Goal: Task Accomplishment & Management: Use online tool/utility

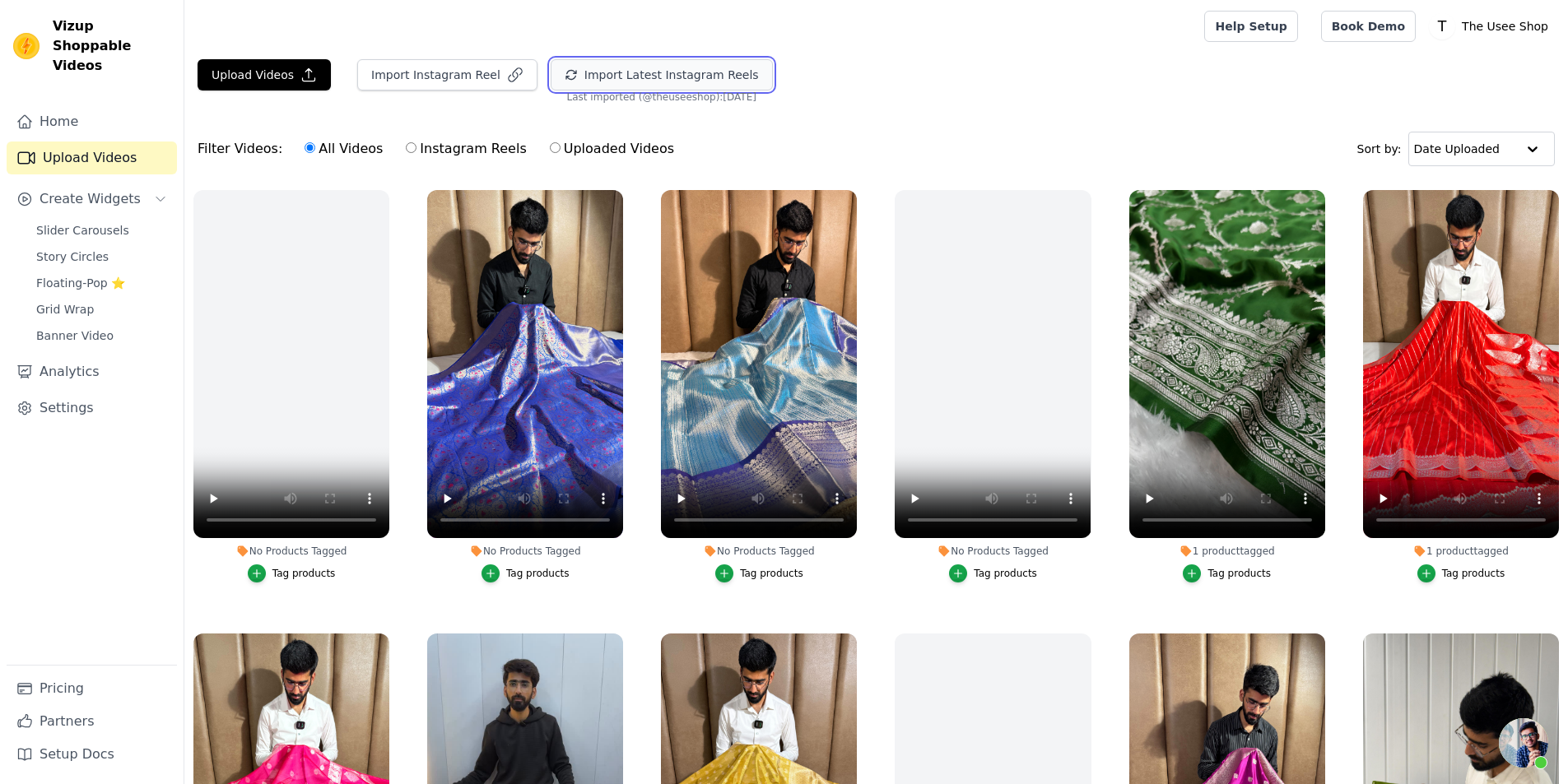
click at [605, 80] on button "Import Latest Instagram Reels" at bounding box center [662, 75] width 222 height 31
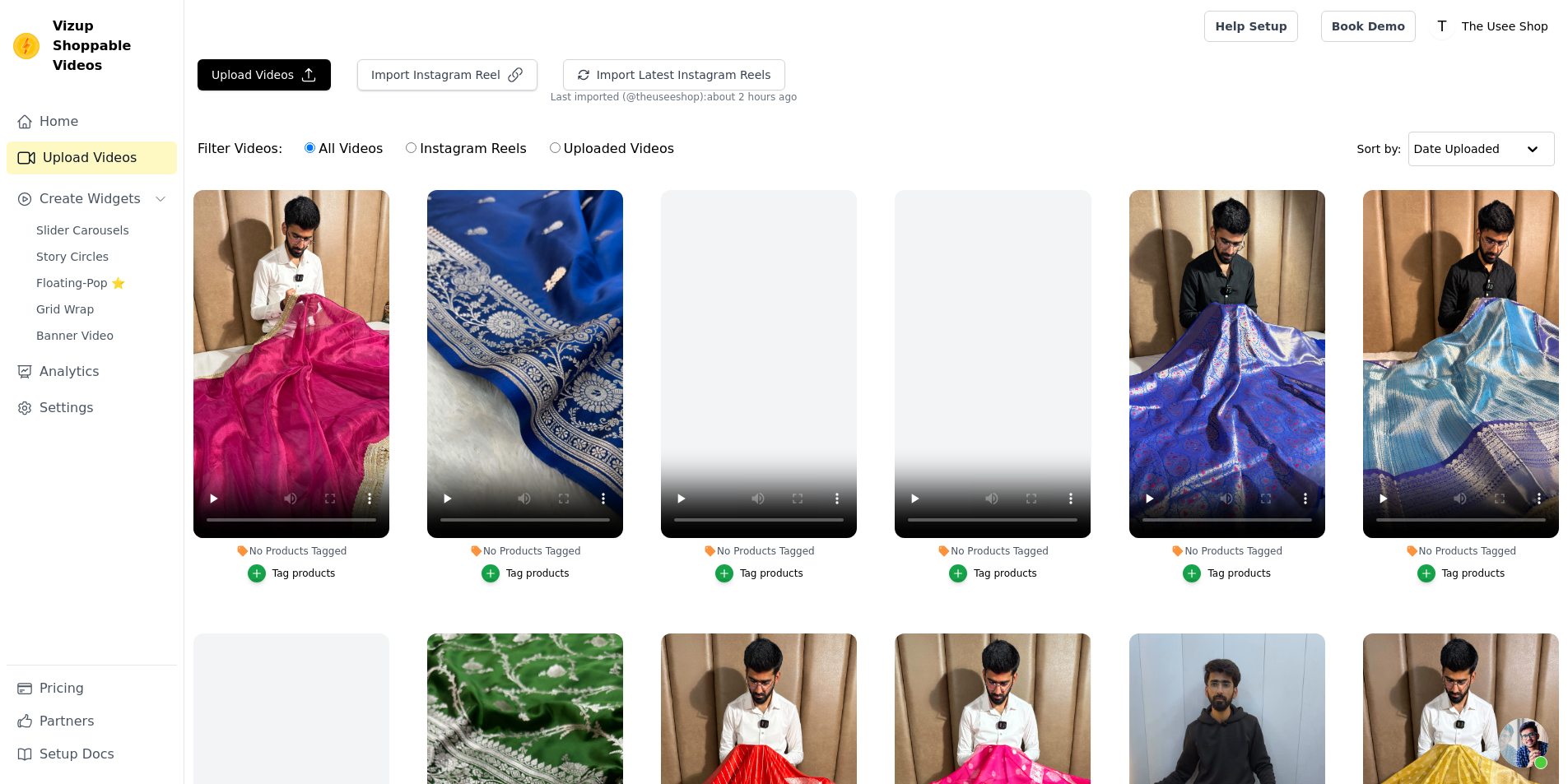
click at [514, 571] on div "Tag products" at bounding box center [538, 574] width 64 height 13
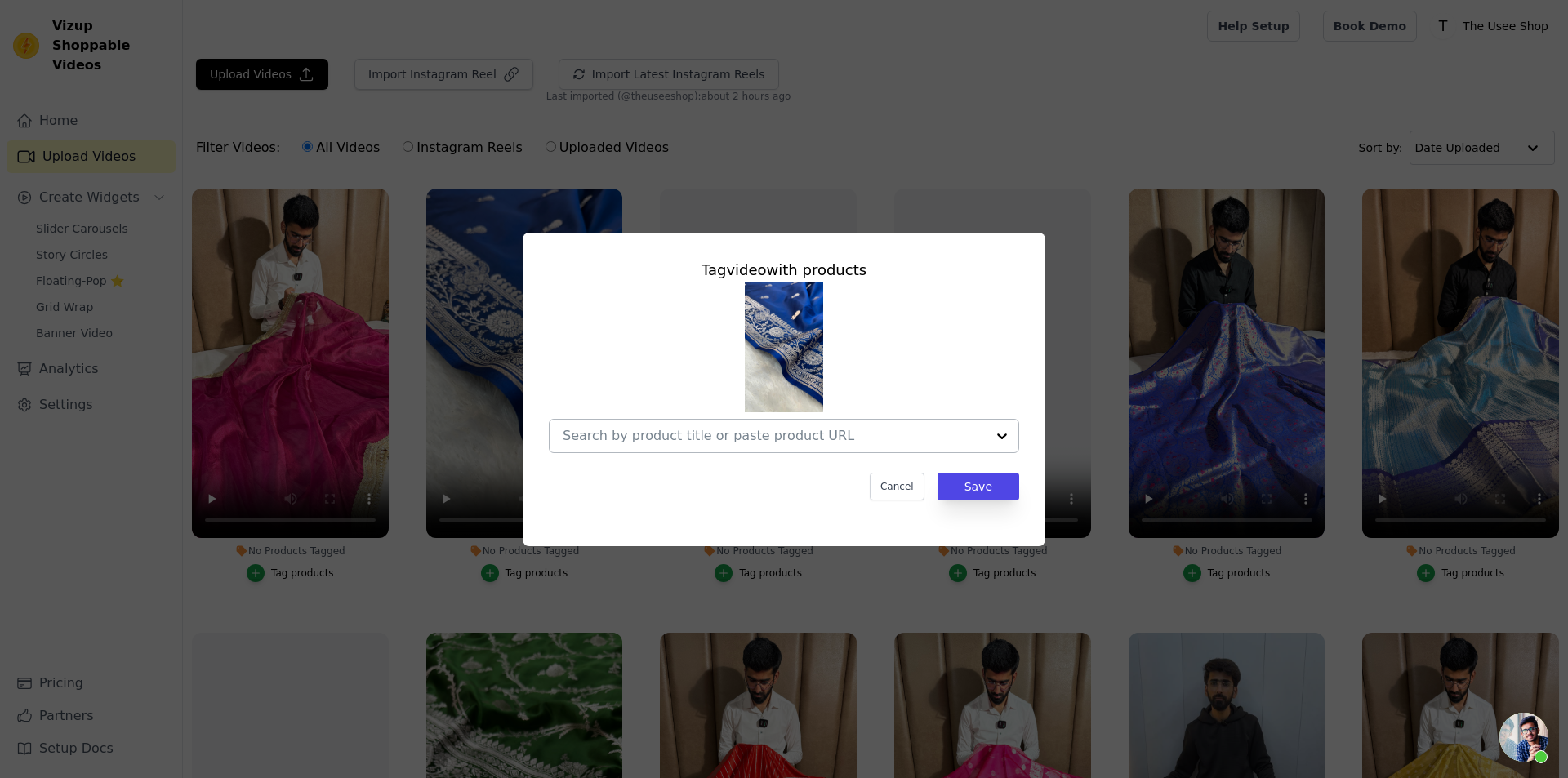
click at [725, 421] on div at bounding box center [774, 436] width 423 height 33
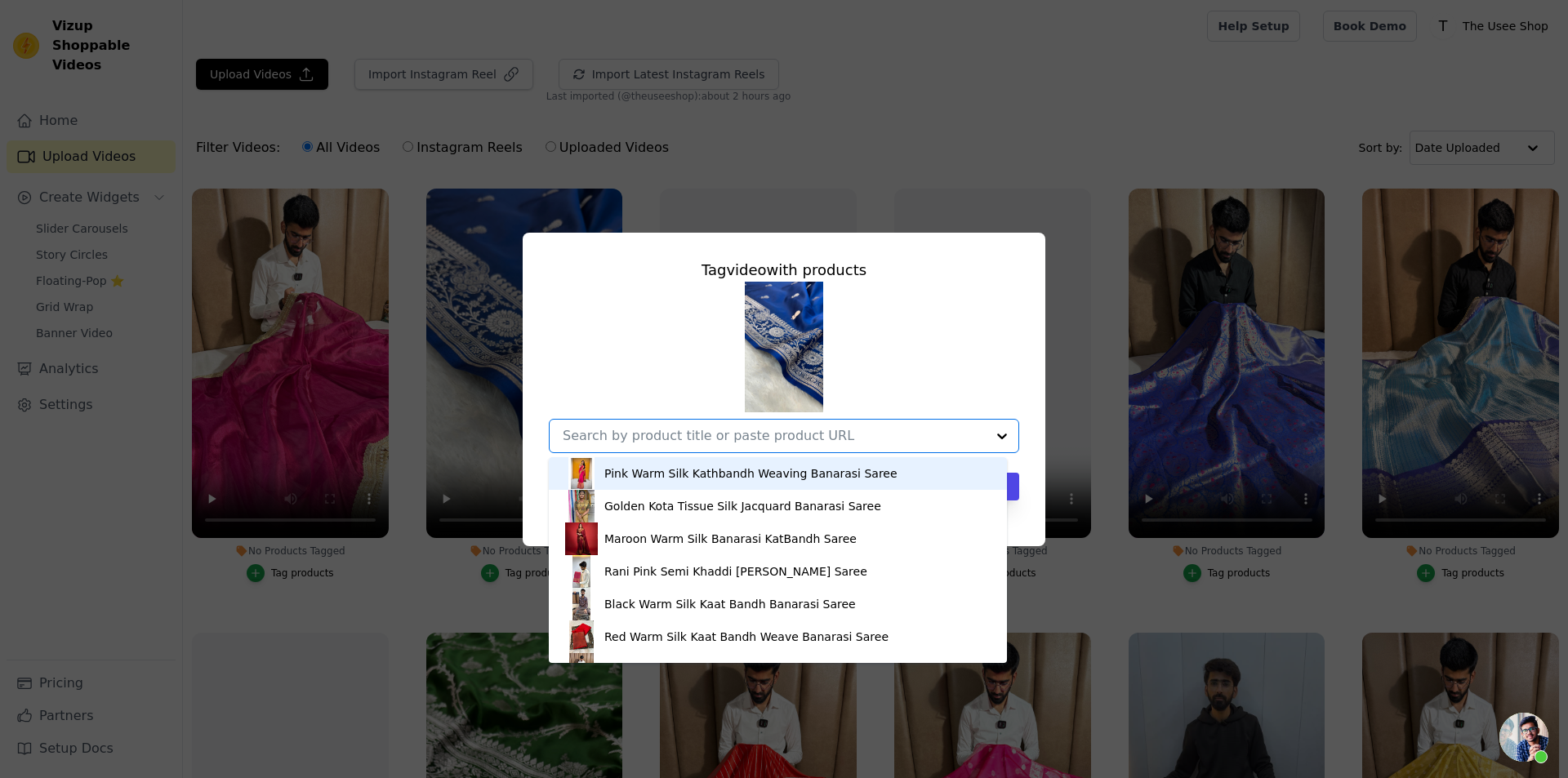
paste input "[URL][DOMAIN_NAME][PERSON_NAME]"
type input "[URL][DOMAIN_NAME][PERSON_NAME]"
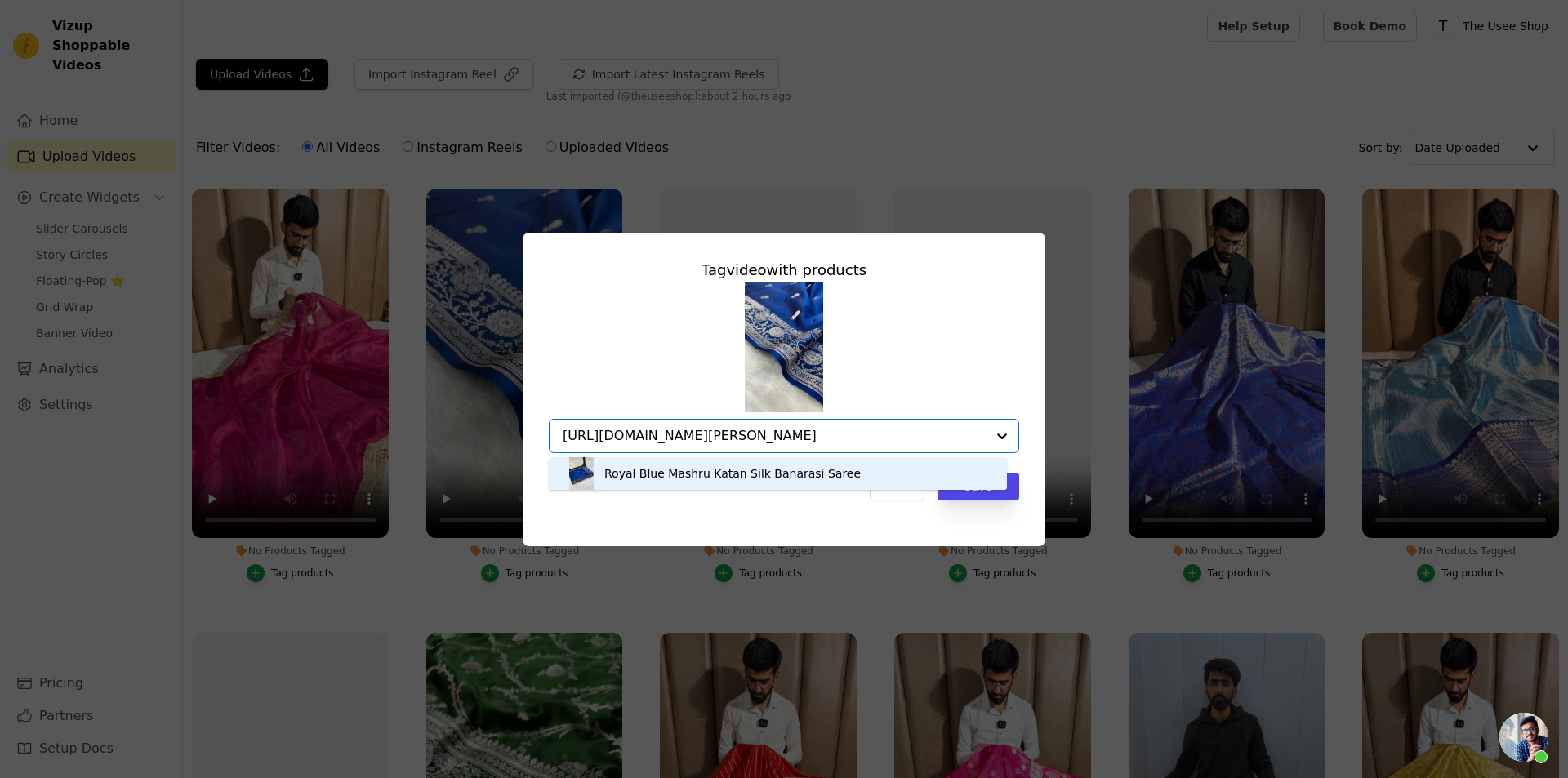
click at [719, 480] on div "Royal Blue Mashru Katan Silk Banarasi Saree" at bounding box center [732, 474] width 256 height 16
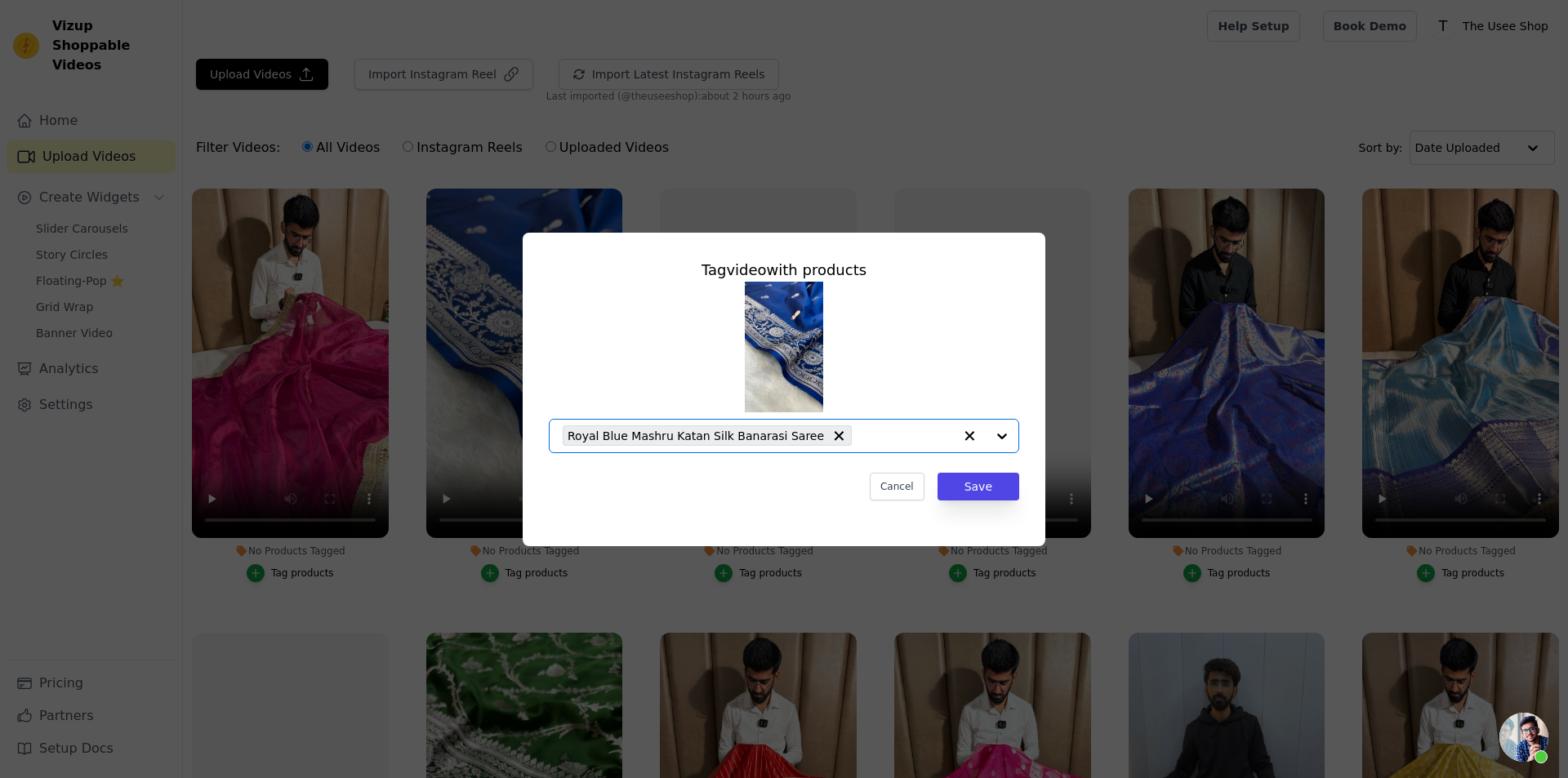
scroll to position [0, 0]
click at [999, 496] on button "Save" at bounding box center [978, 487] width 82 height 28
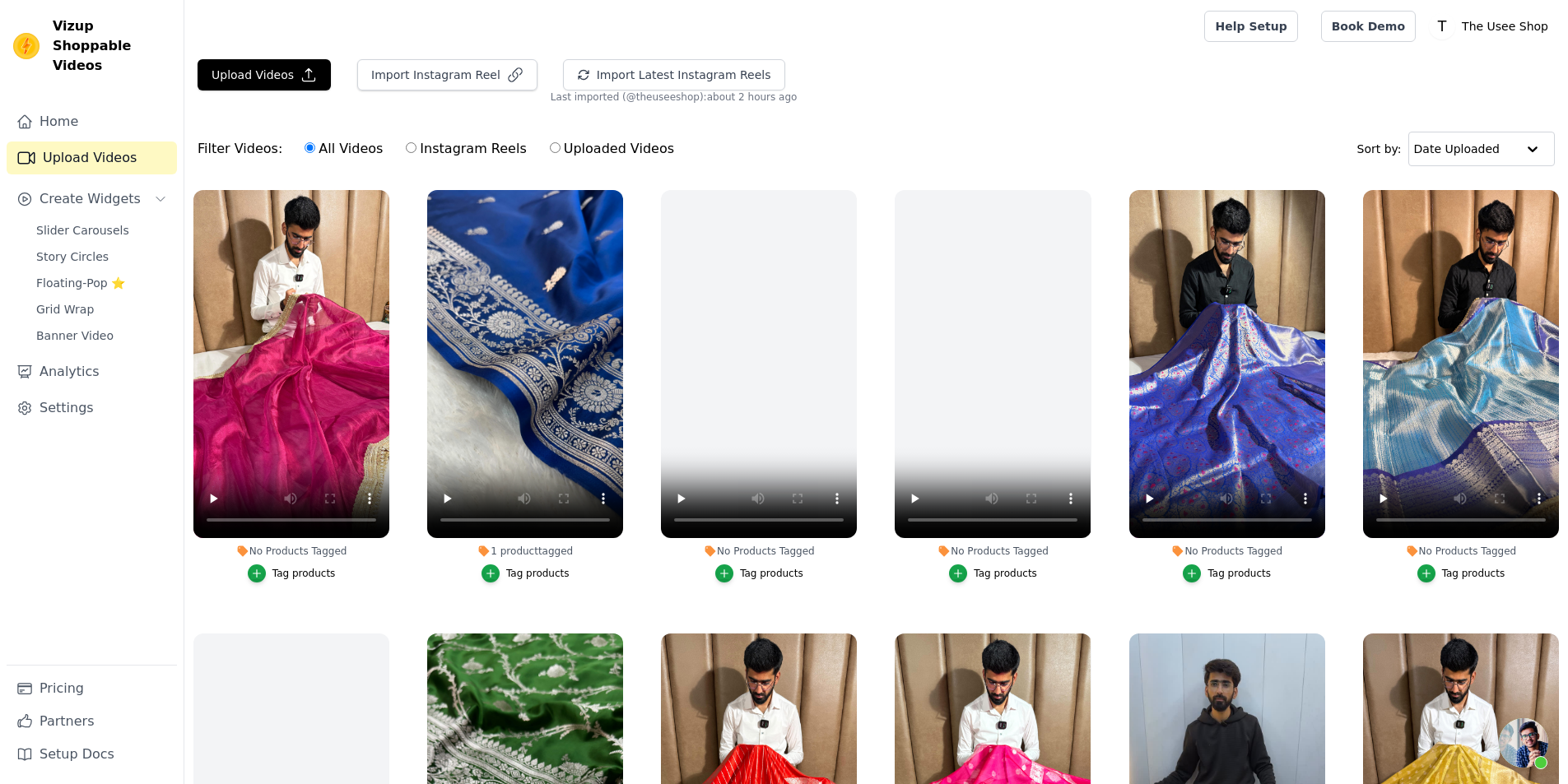
click at [273, 573] on button "Tag products" at bounding box center [292, 574] width 88 height 18
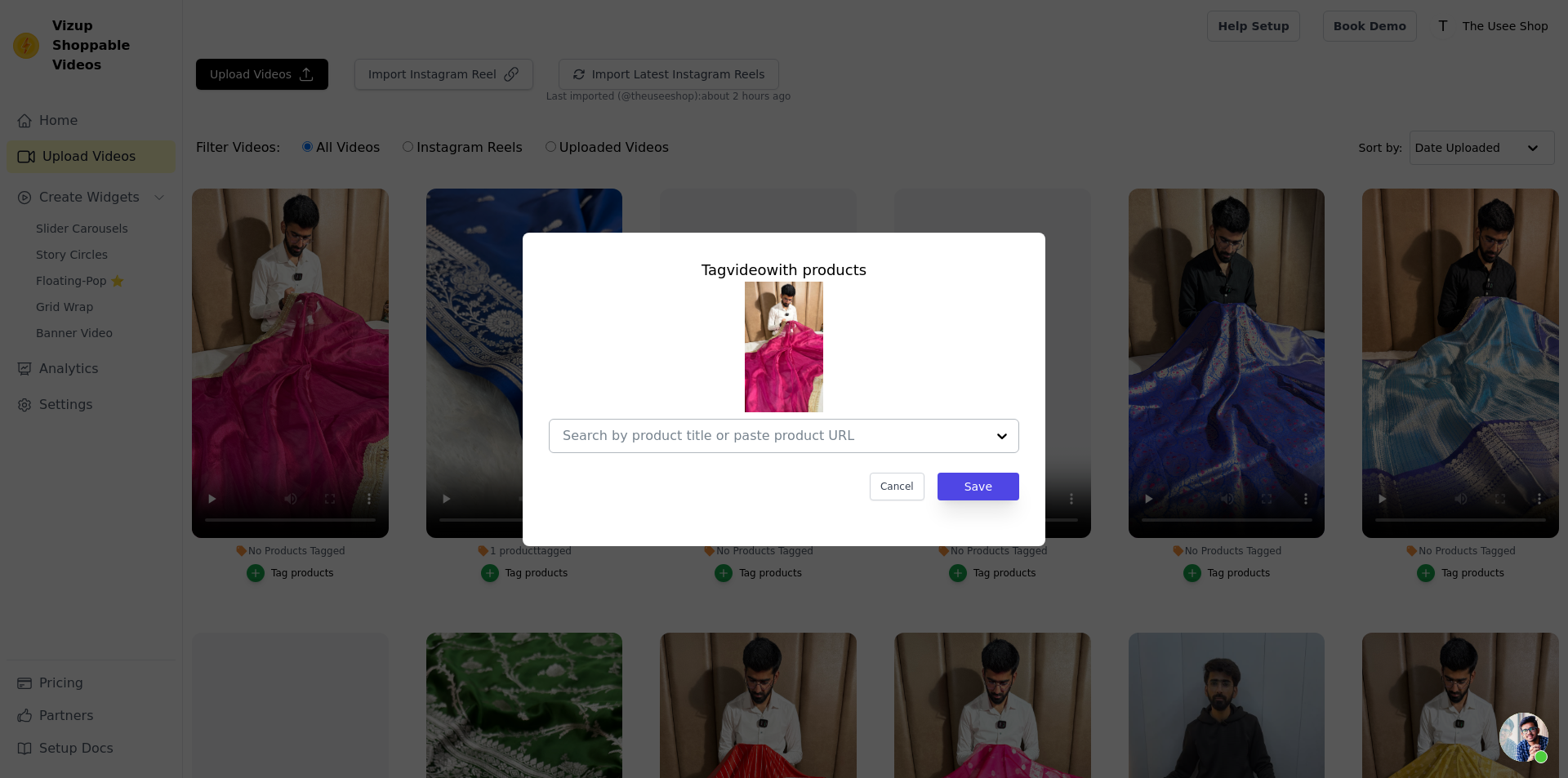
click at [802, 428] on input "No Products Tagged Tag video with products Cancel Save Tag products" at bounding box center [774, 435] width 423 height 16
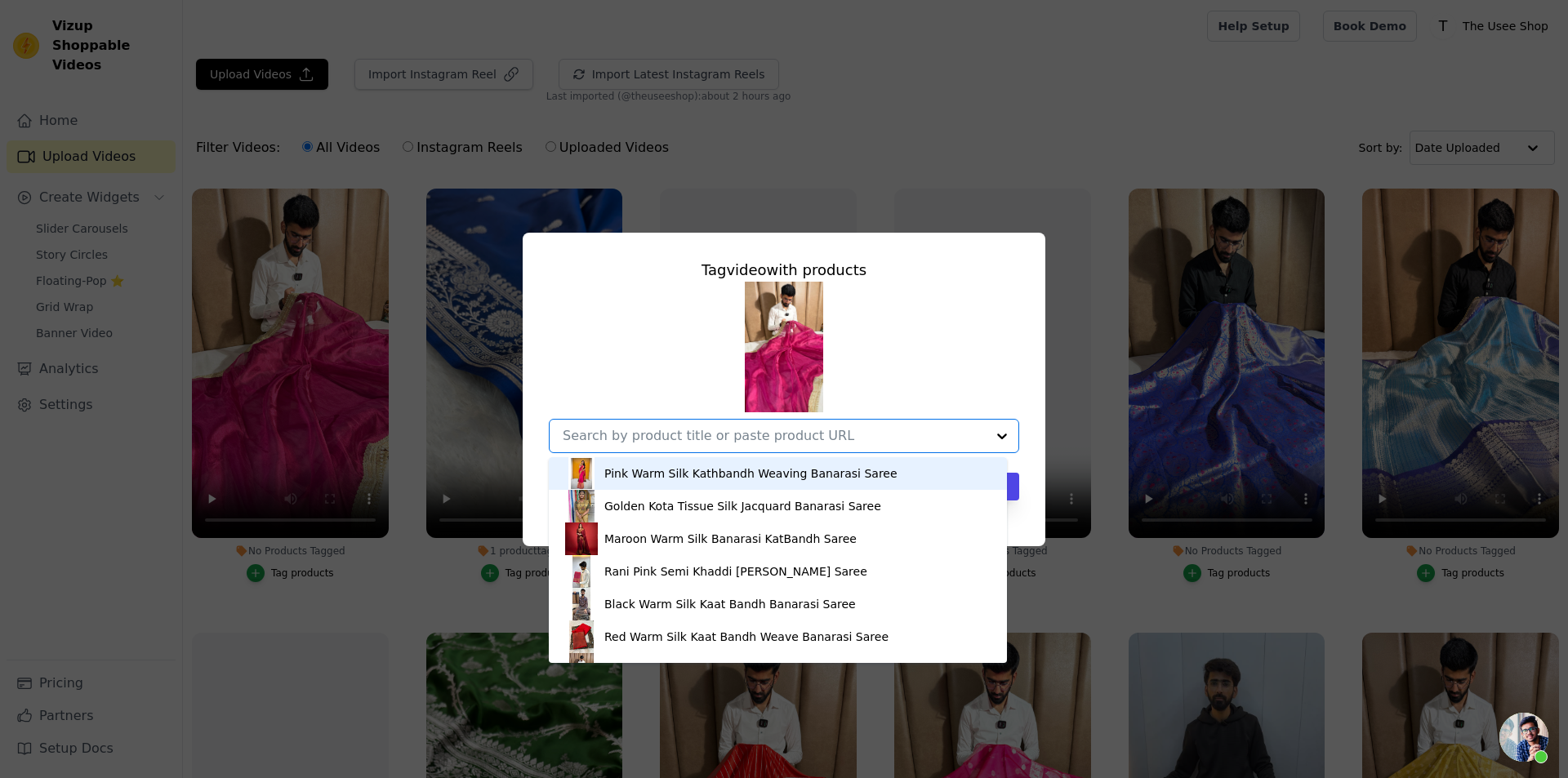
paste input "[URL][DOMAIN_NAME]"
type input "[URL][DOMAIN_NAME]"
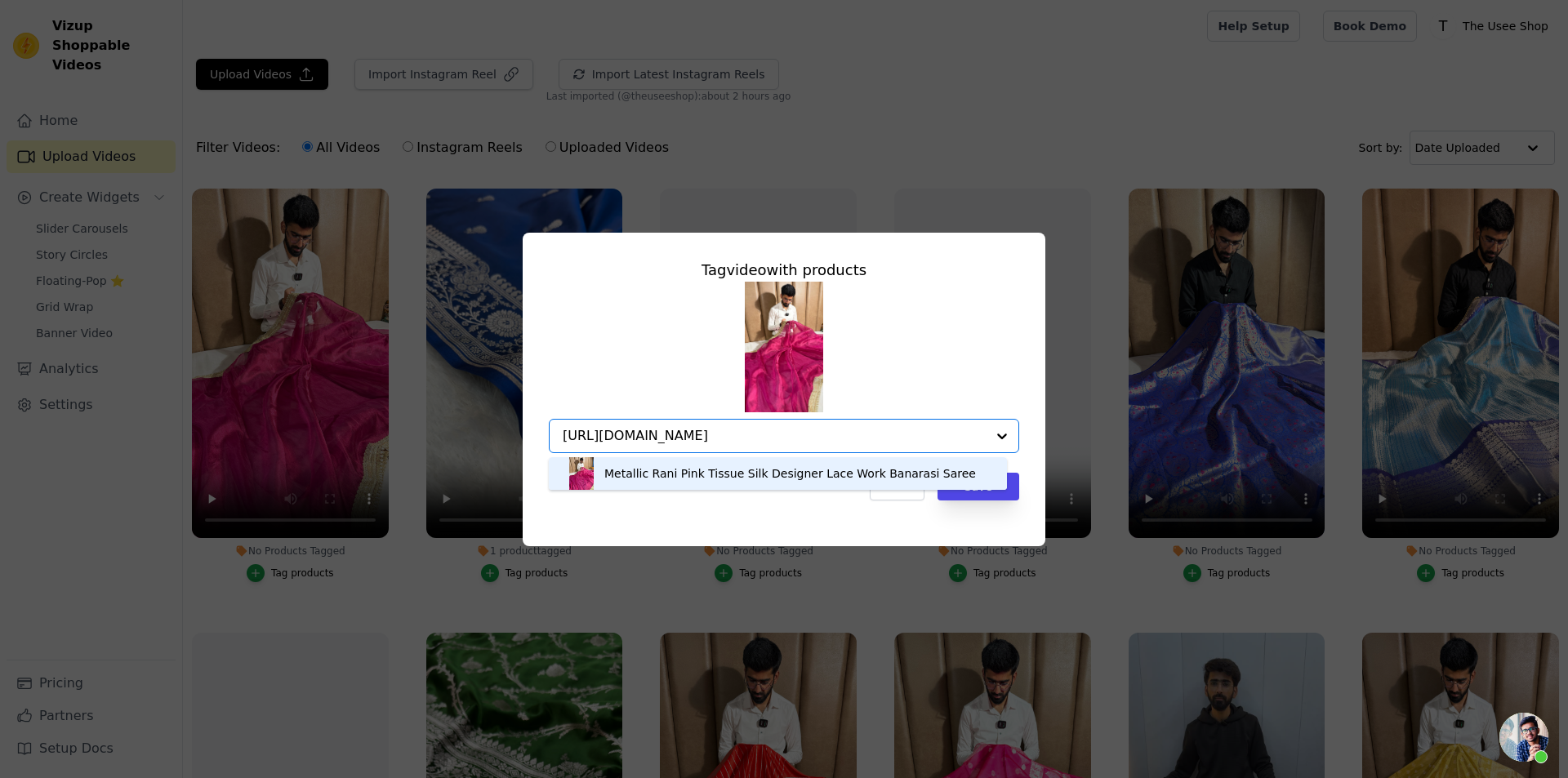
click at [831, 476] on div "Metallic Rani Pink Tissue Silk Designer Lace Work Banarasi Saree" at bounding box center [789, 474] width 372 height 16
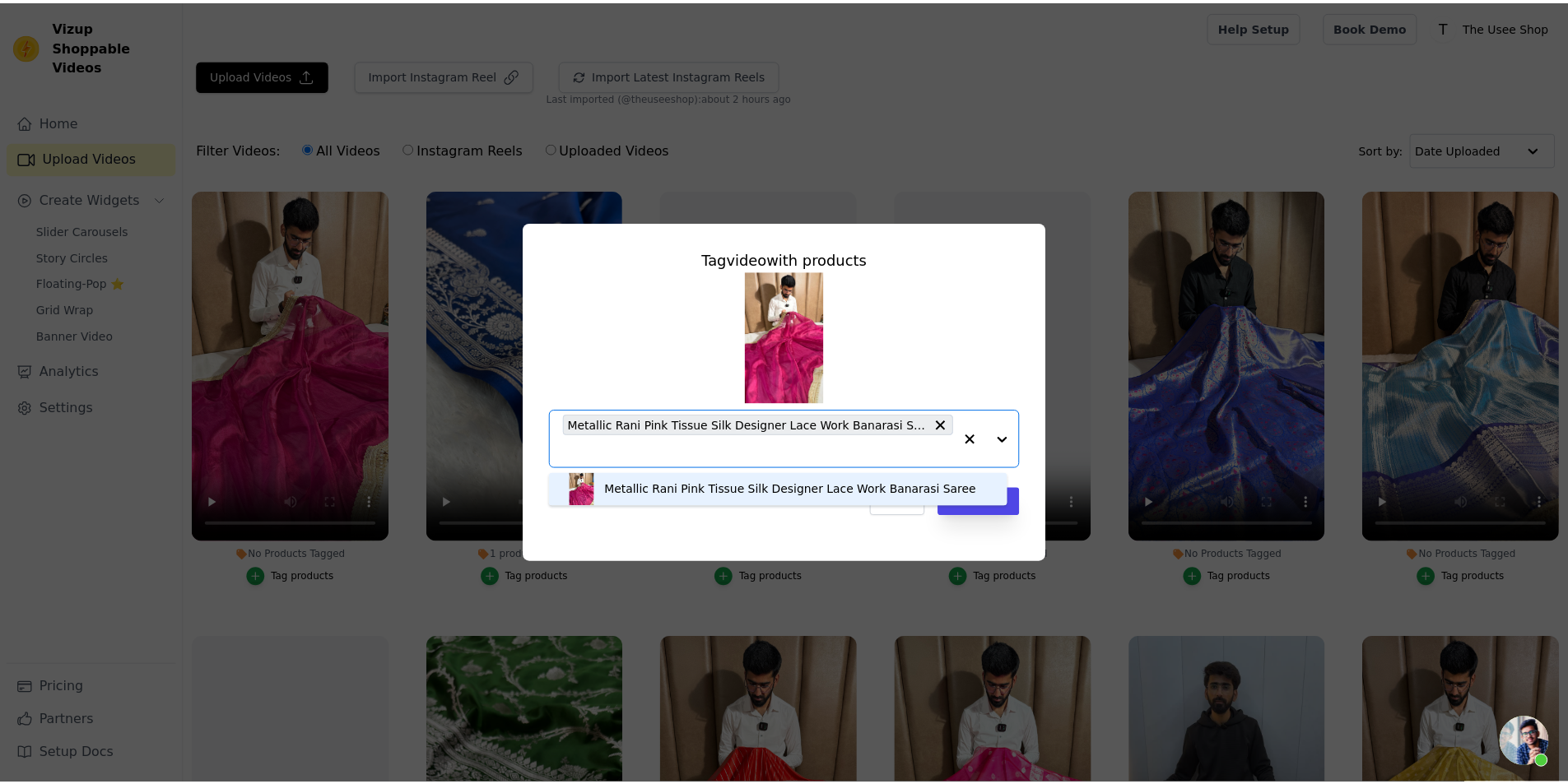
scroll to position [0, 0]
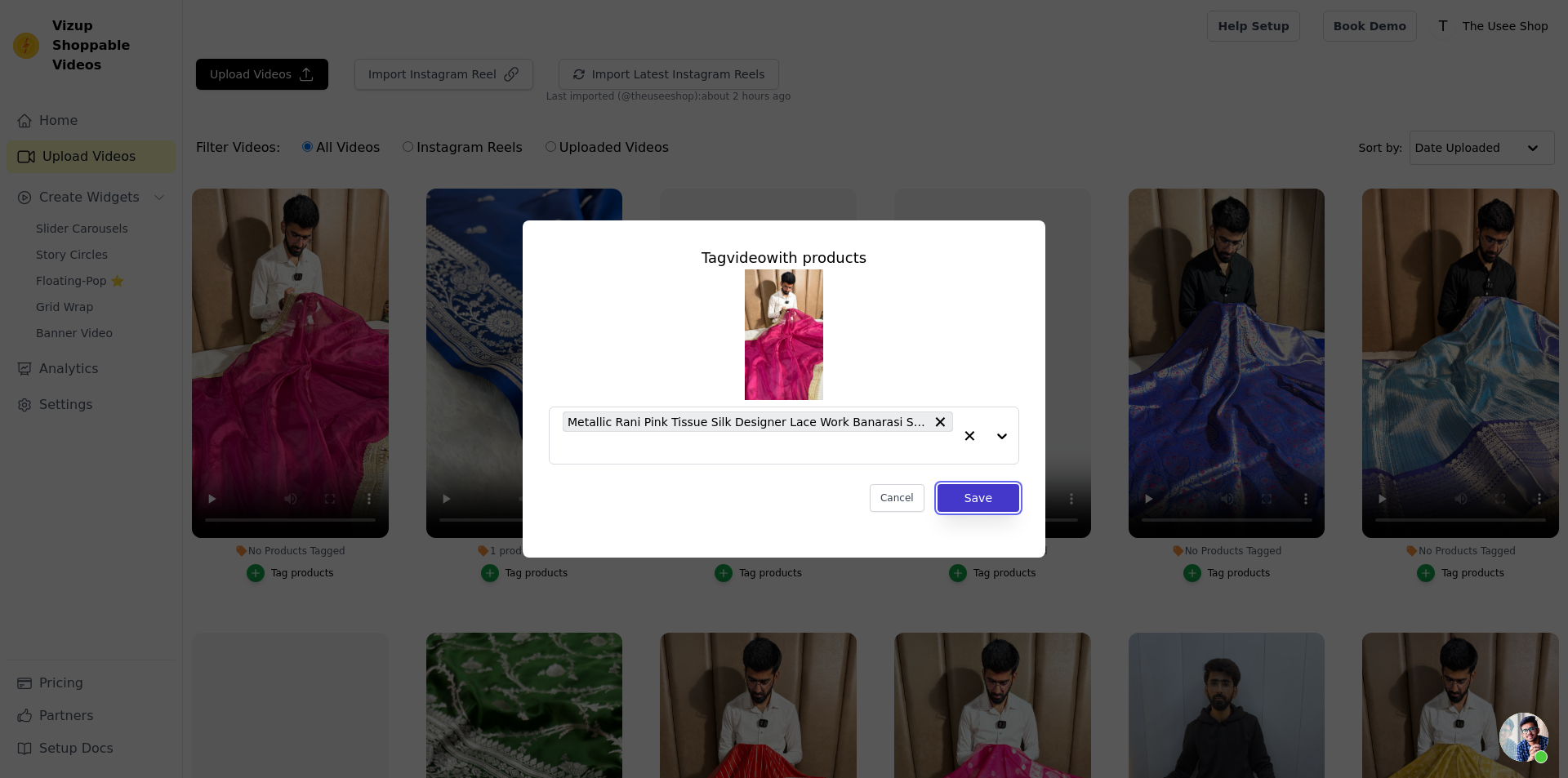
click at [973, 489] on button "Save" at bounding box center [978, 498] width 82 height 28
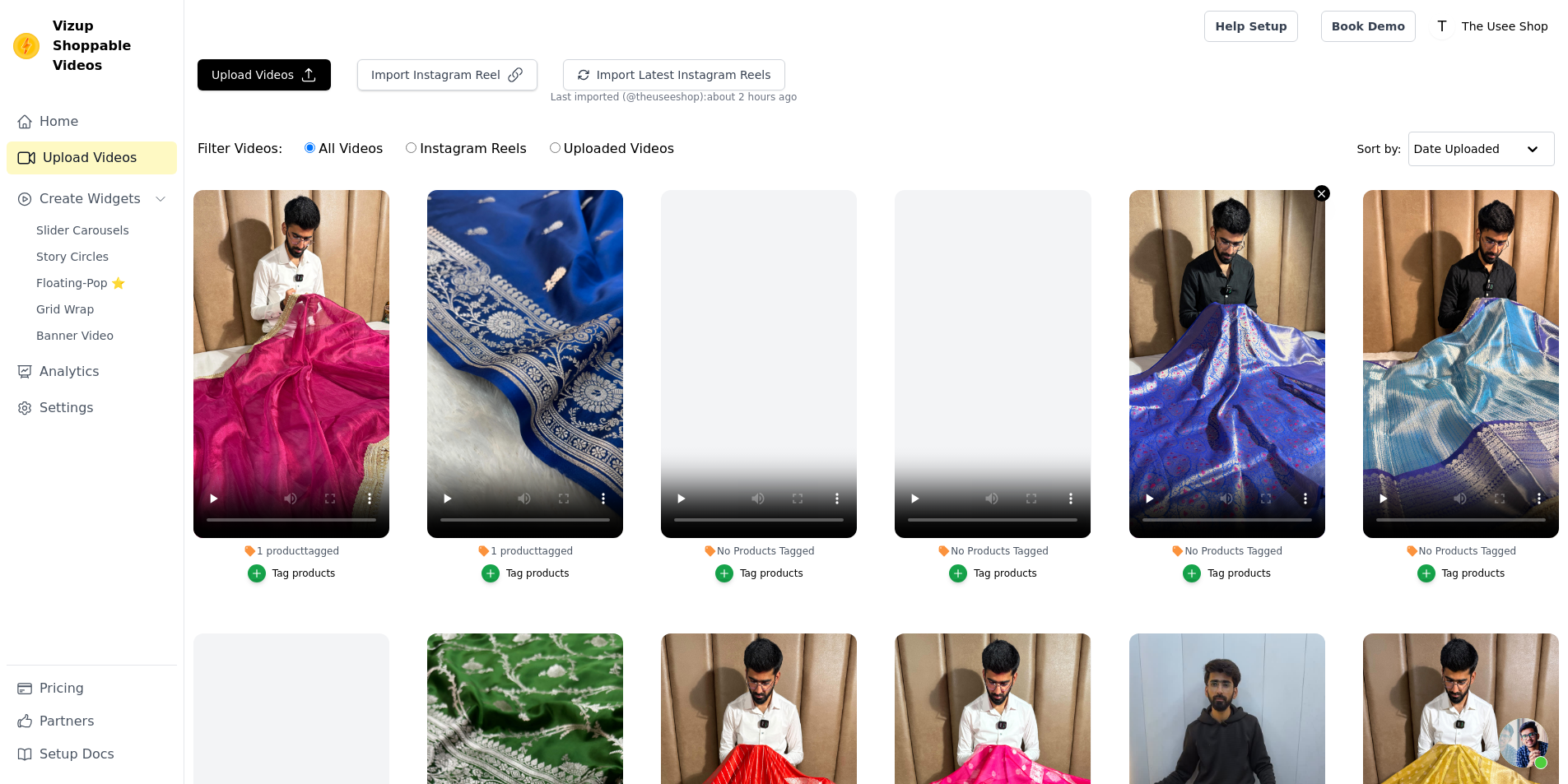
click at [1319, 189] on icon "button" at bounding box center [1321, 194] width 12 height 12
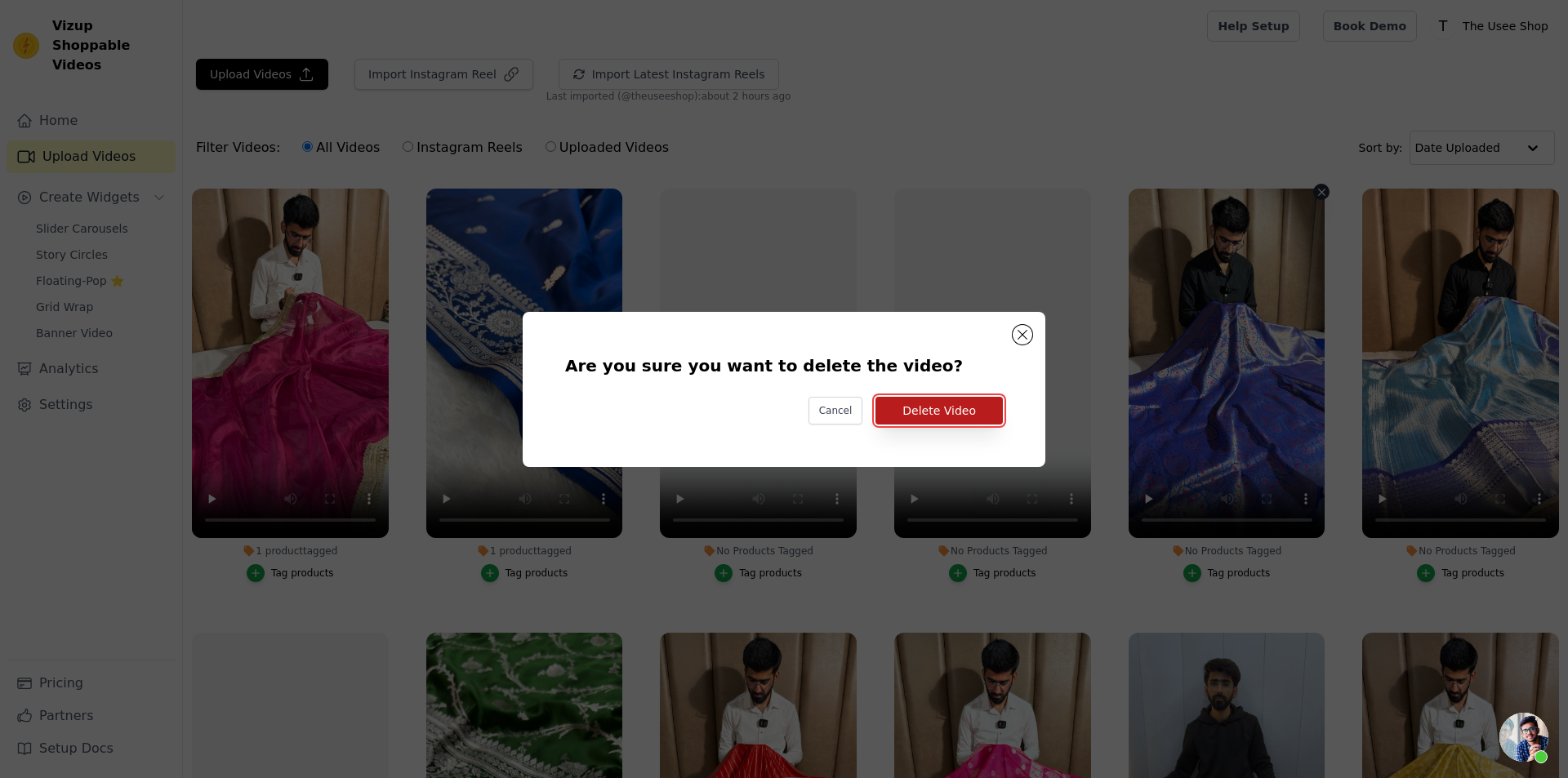
click at [934, 405] on button "Delete Video" at bounding box center [939, 411] width 127 height 28
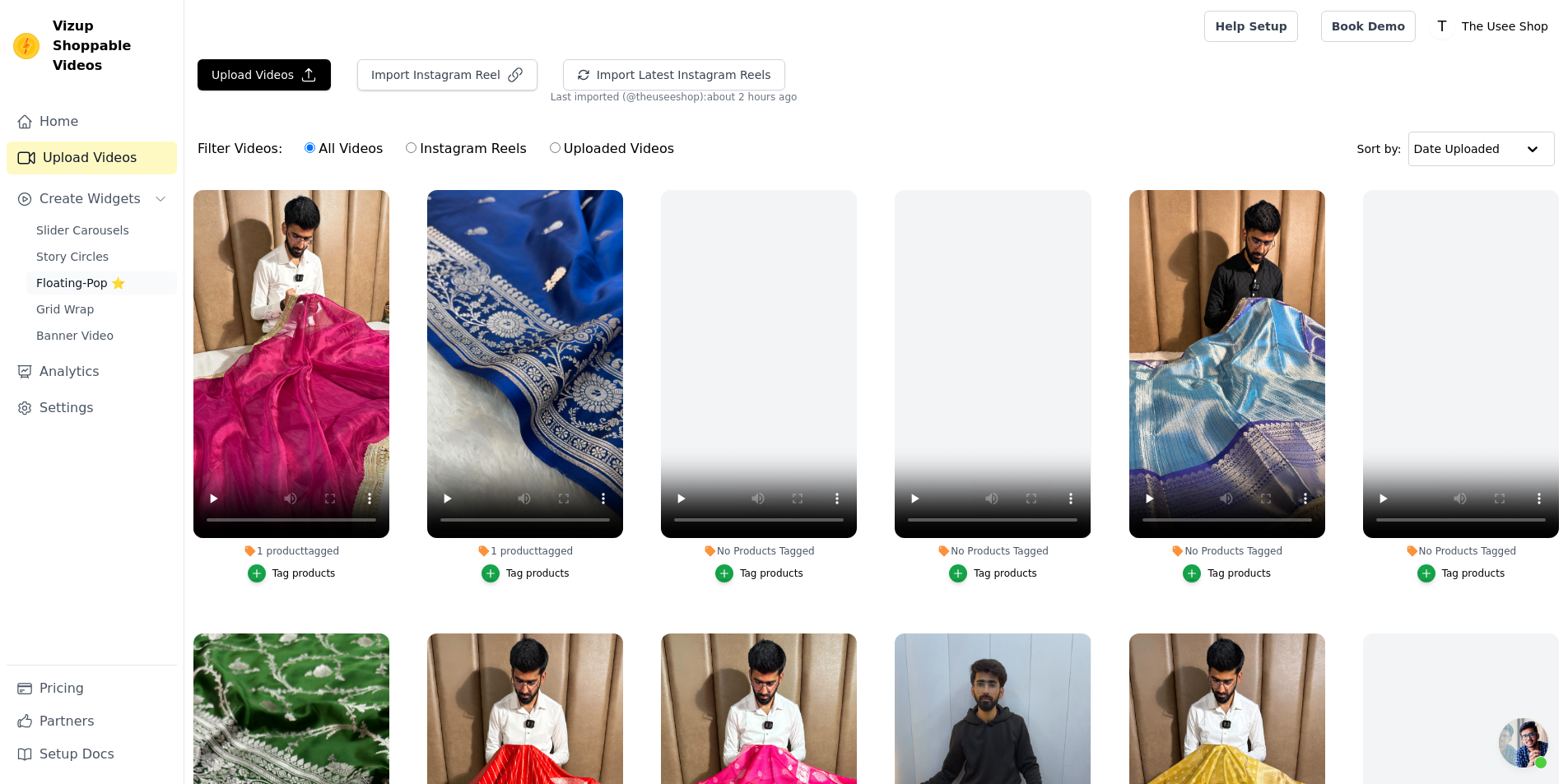
click at [60, 275] on span "Floating-Pop ⭐" at bounding box center [80, 283] width 88 height 17
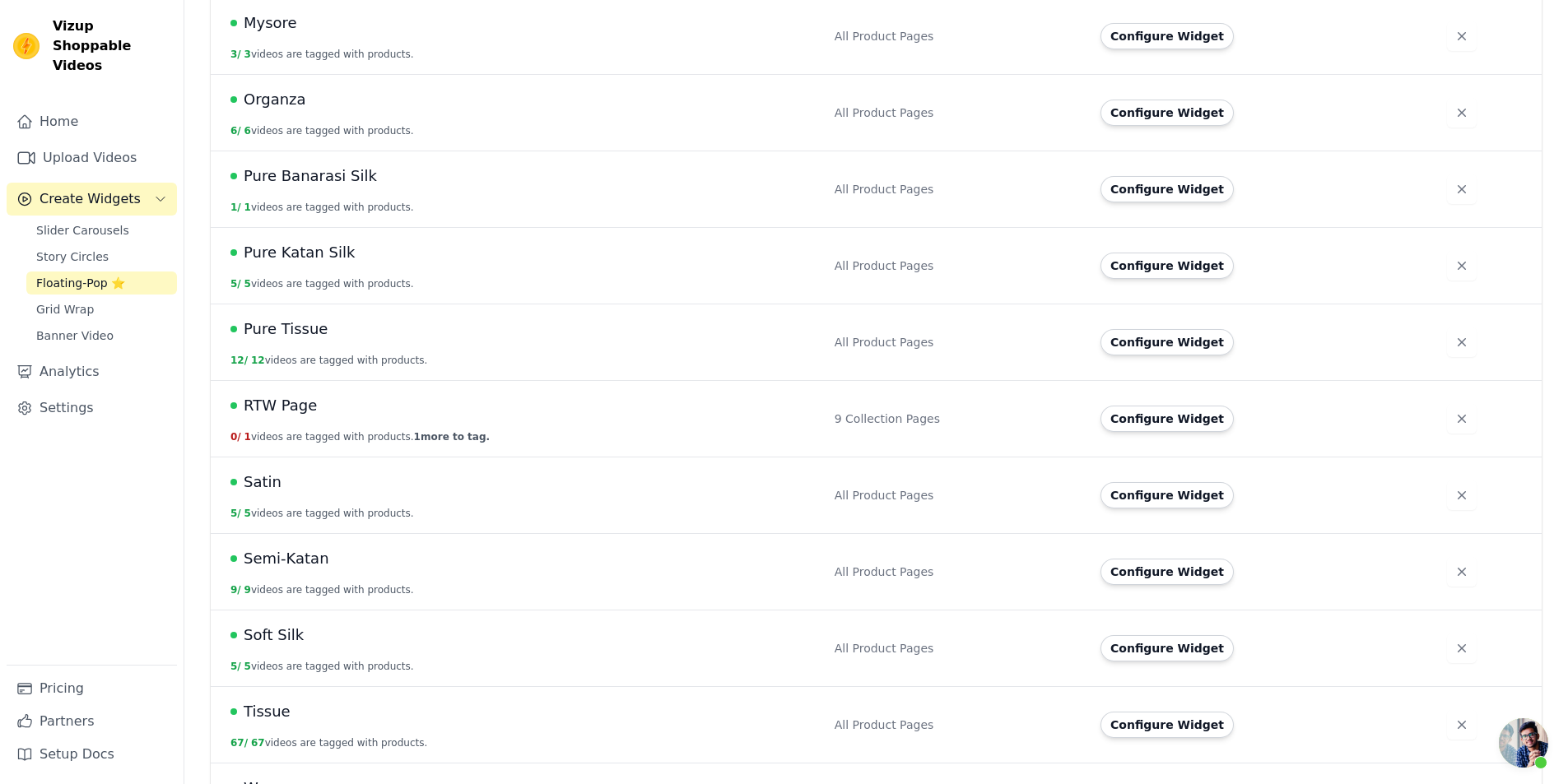
scroll to position [1011, 0]
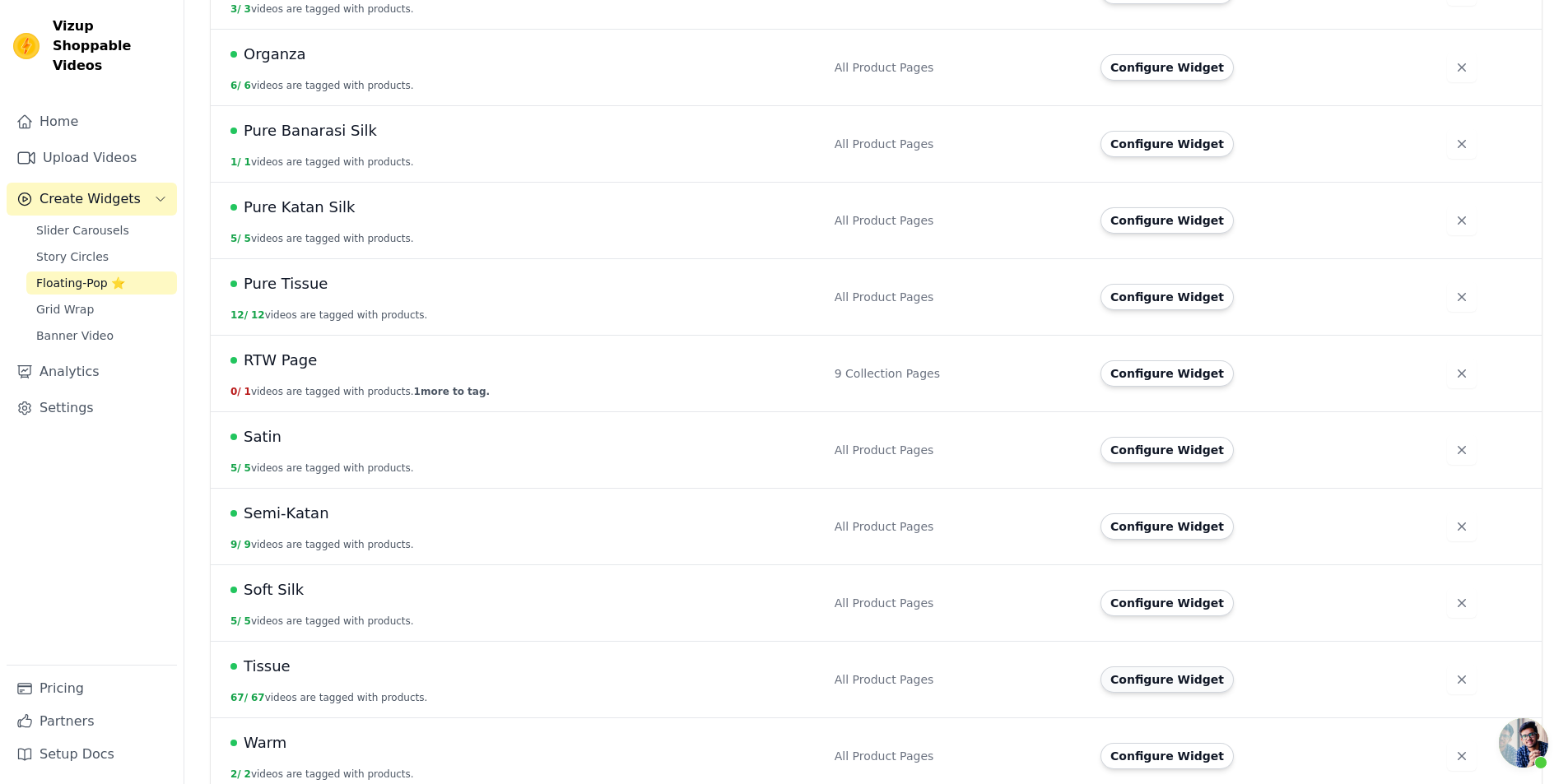
click at [1172, 667] on button "Configure Widget" at bounding box center [1166, 680] width 133 height 26
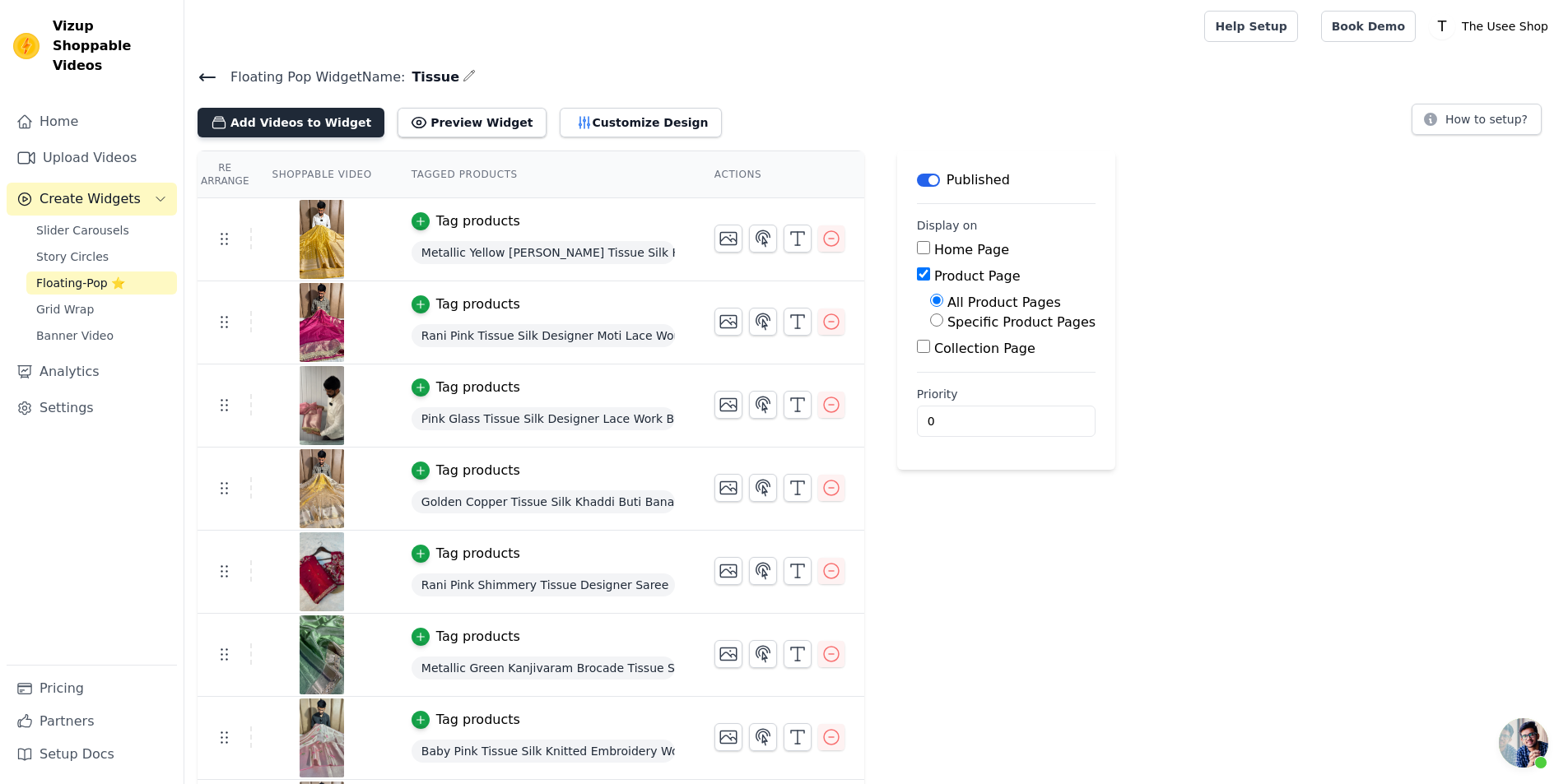
click at [291, 112] on button "Add Videos to Widget" at bounding box center [291, 122] width 187 height 30
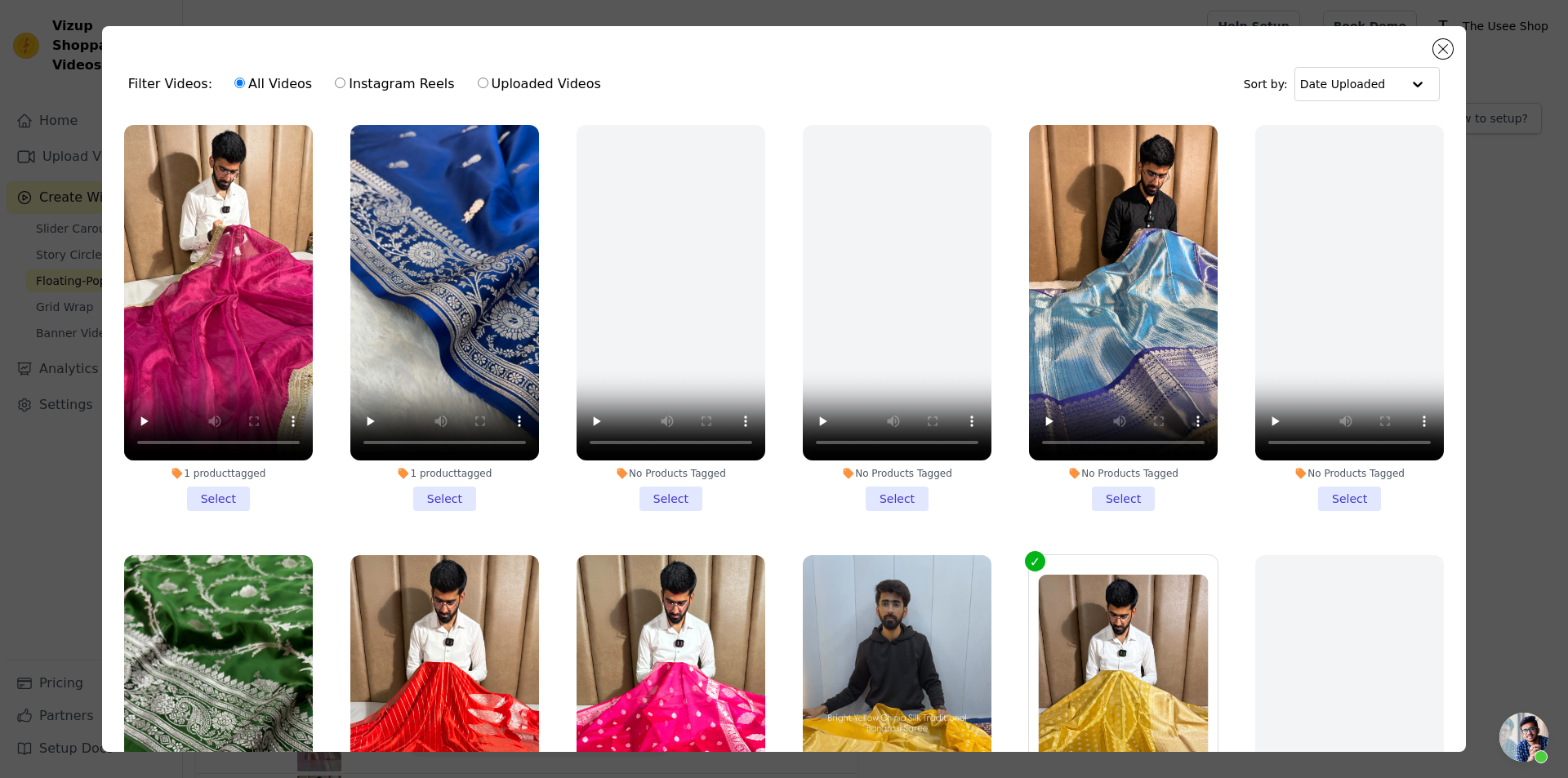
click at [232, 487] on li "1 product tagged Select" at bounding box center [218, 318] width 189 height 387
click at [0, 0] on input "1 product tagged Select" at bounding box center [0, 0] width 0 height 0
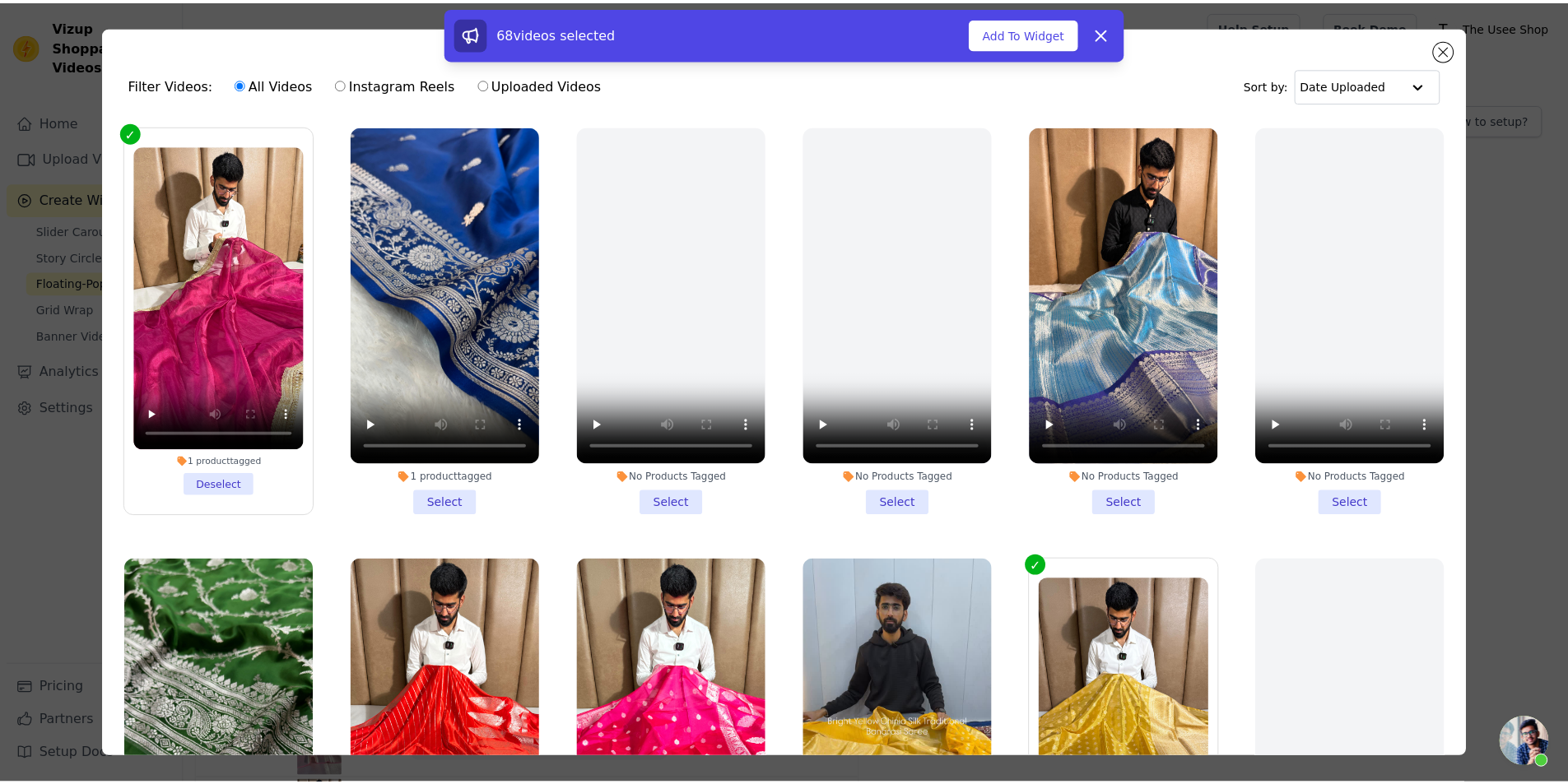
scroll to position [412, 0]
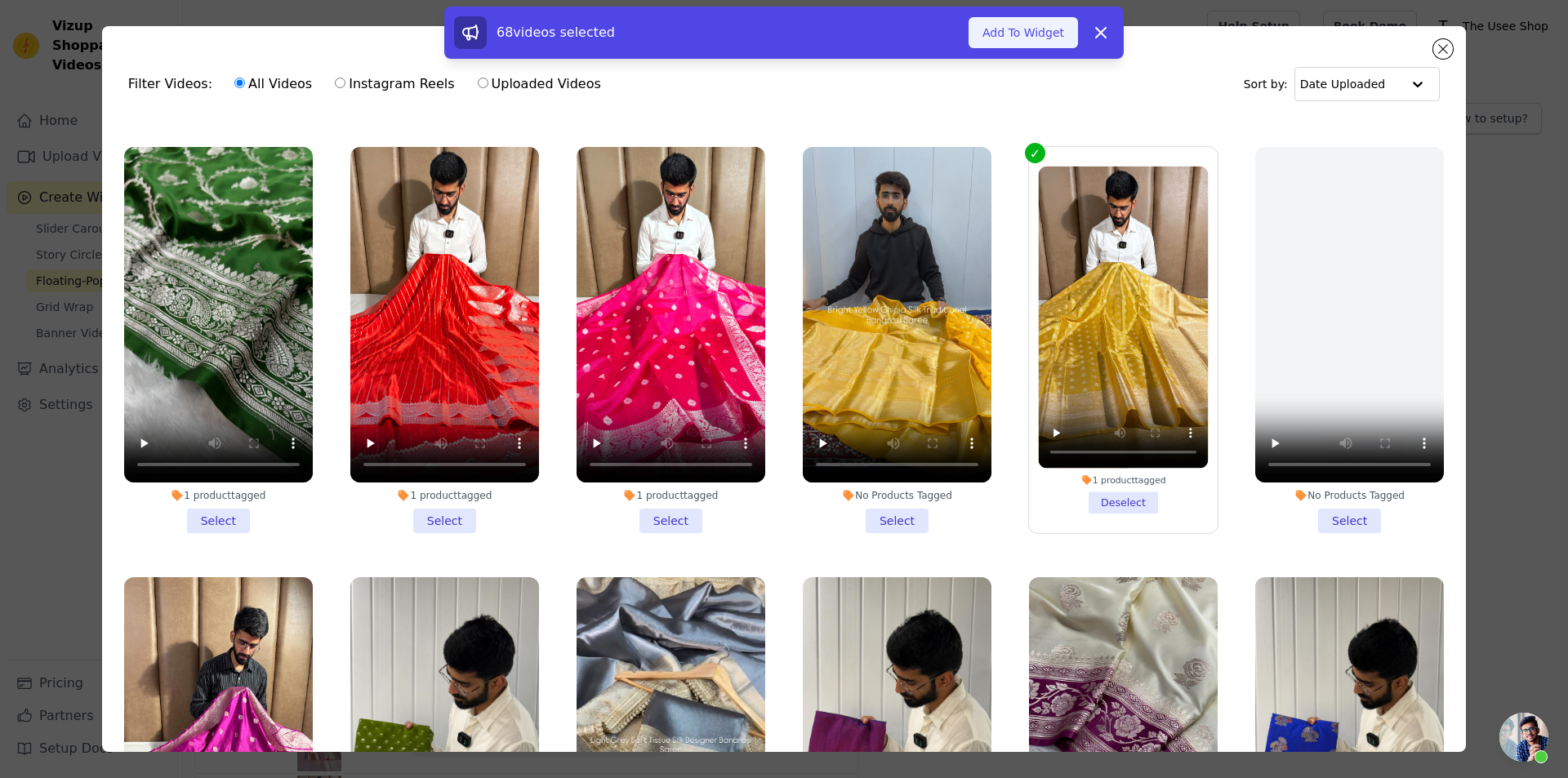
click at [1029, 39] on button "Add To Widget" at bounding box center [1022, 33] width 109 height 31
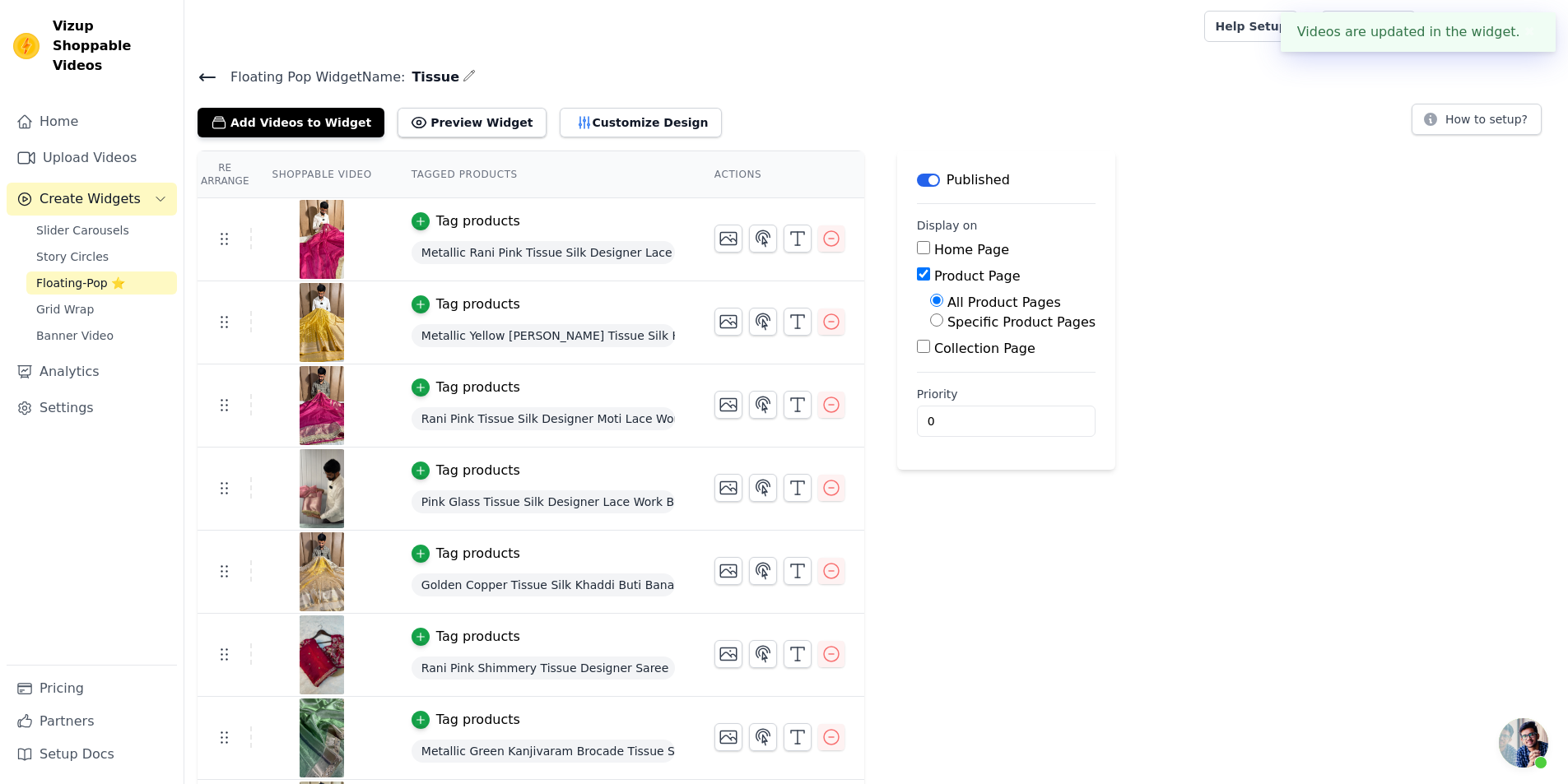
click at [91, 275] on span "Floating-Pop ⭐" at bounding box center [80, 283] width 88 height 17
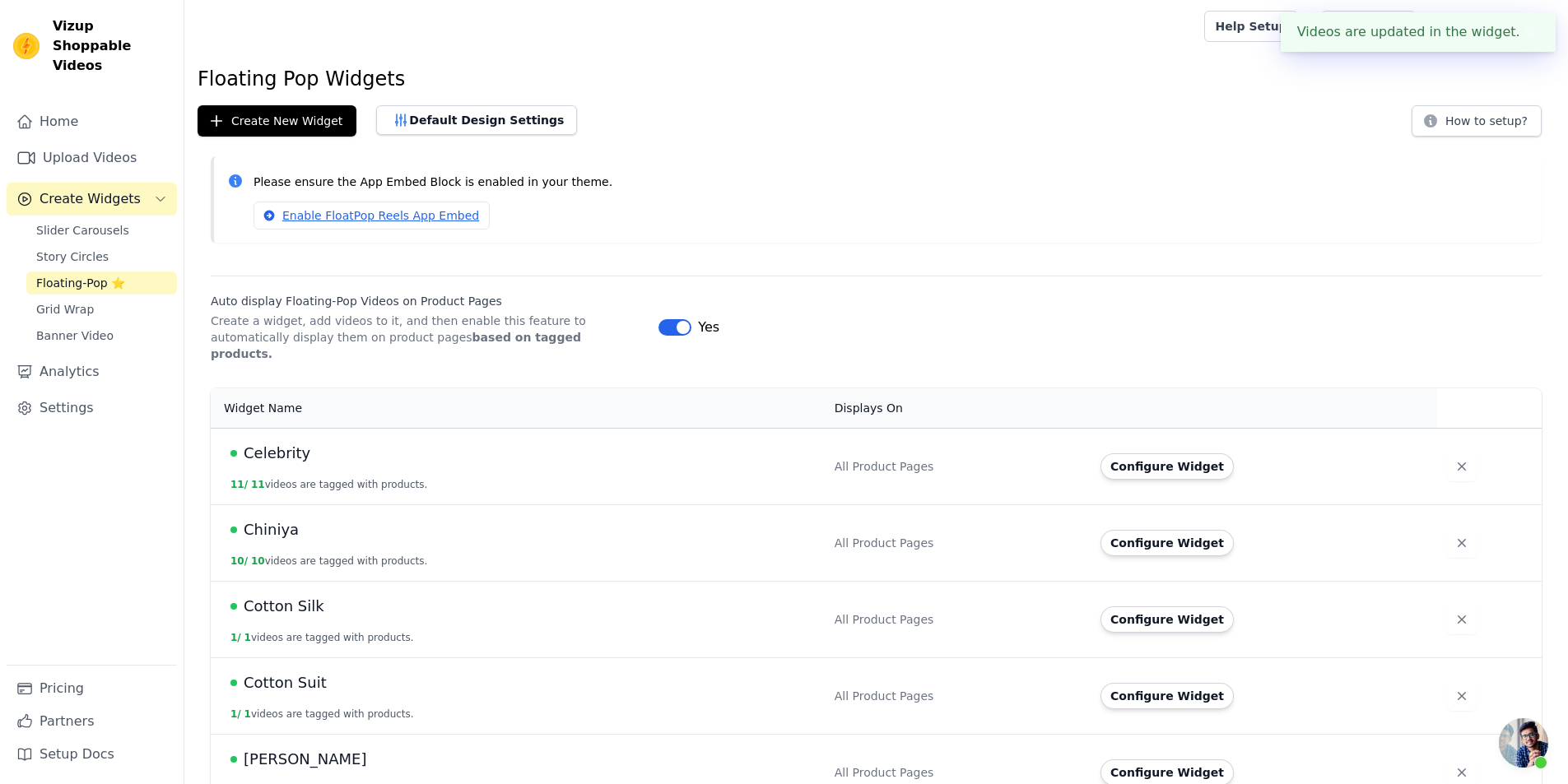
scroll to position [412, 0]
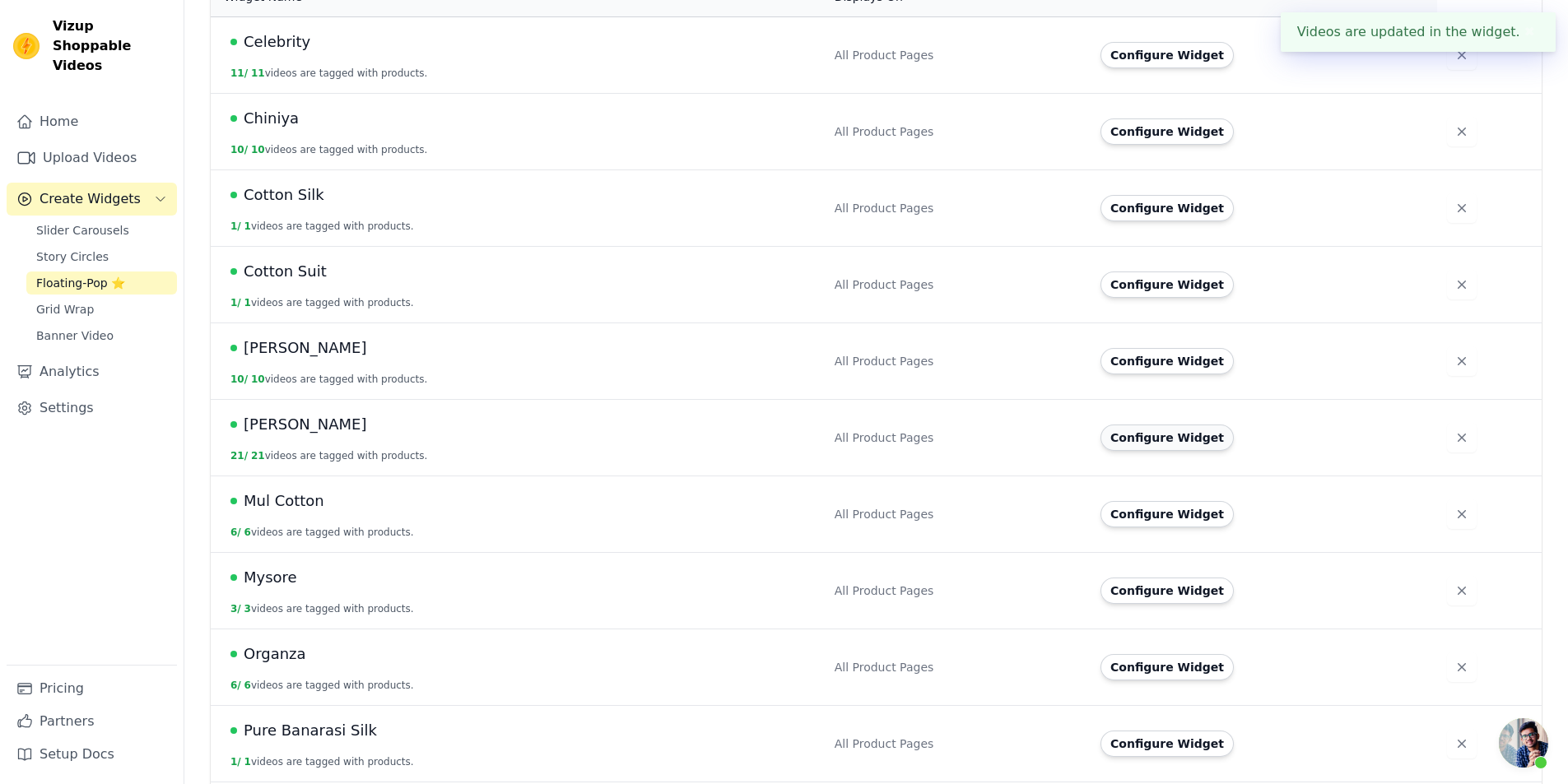
click at [1174, 424] on button "Configure Widget" at bounding box center [1166, 437] width 133 height 26
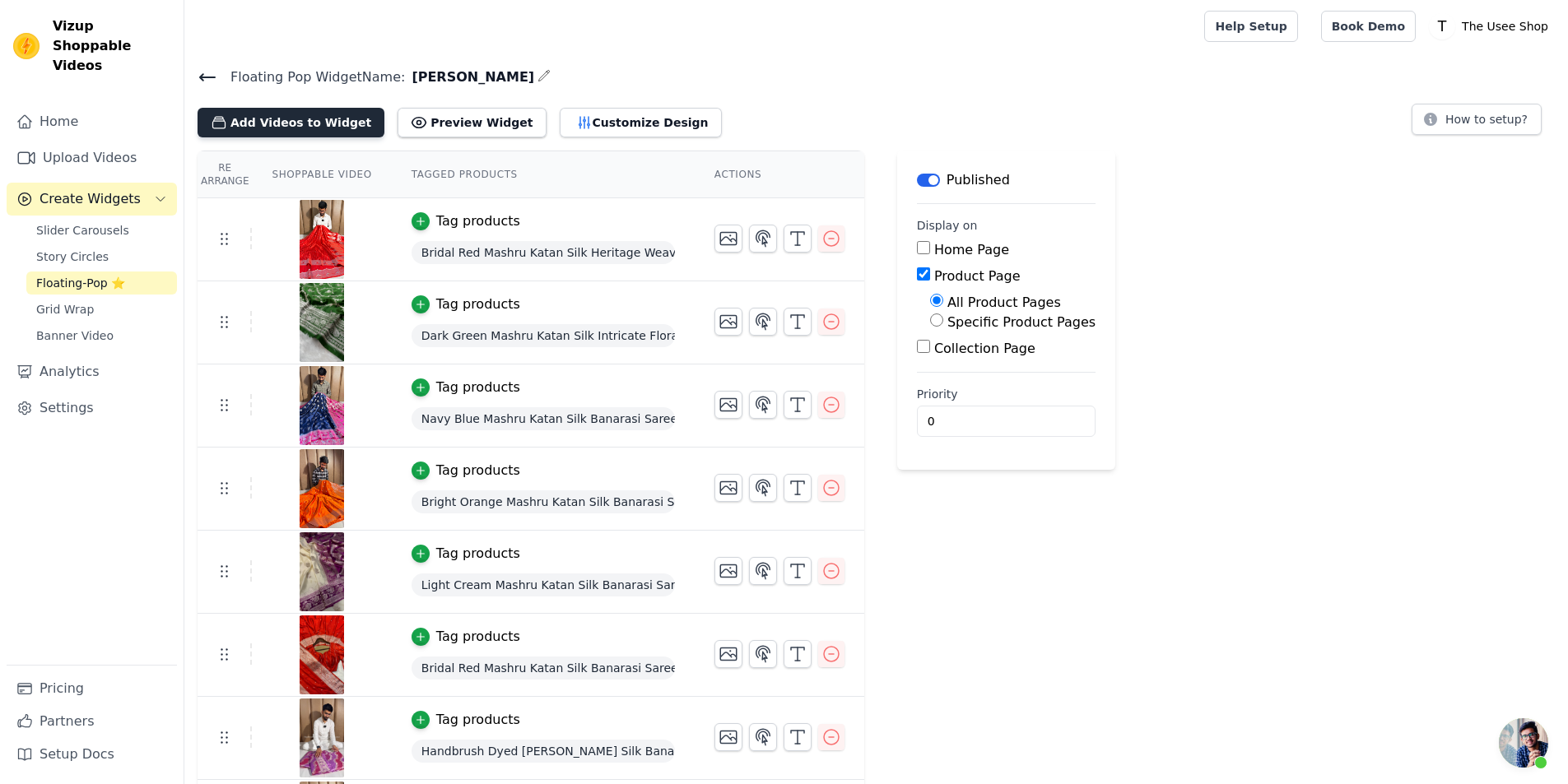
click at [283, 130] on button "Add Videos to Widget" at bounding box center [291, 122] width 187 height 30
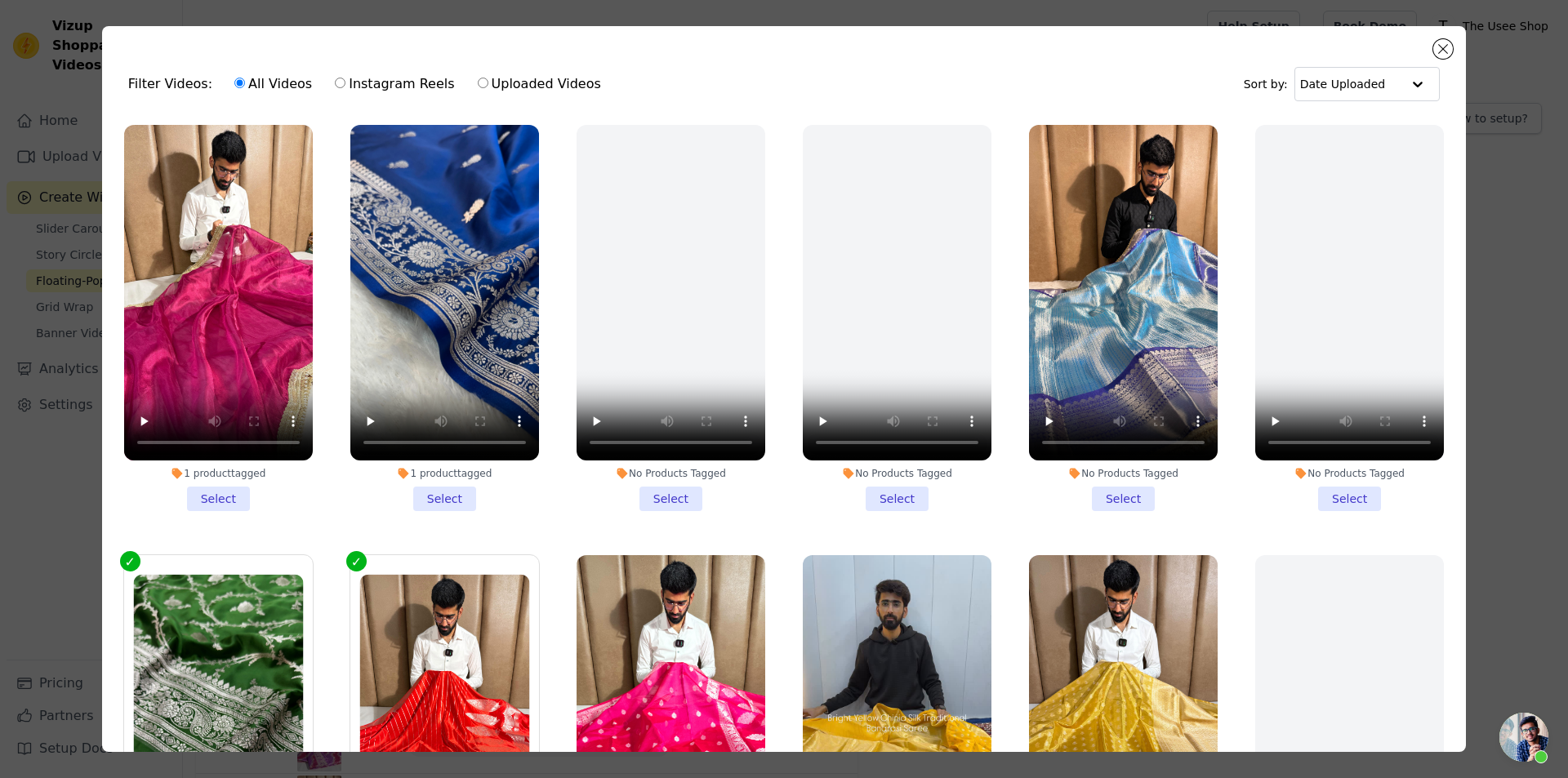
click at [437, 506] on label "1 product tagged Select" at bounding box center [445, 318] width 190 height 388
click at [0, 0] on input "1 product tagged Select" at bounding box center [0, 0] width 0 height 0
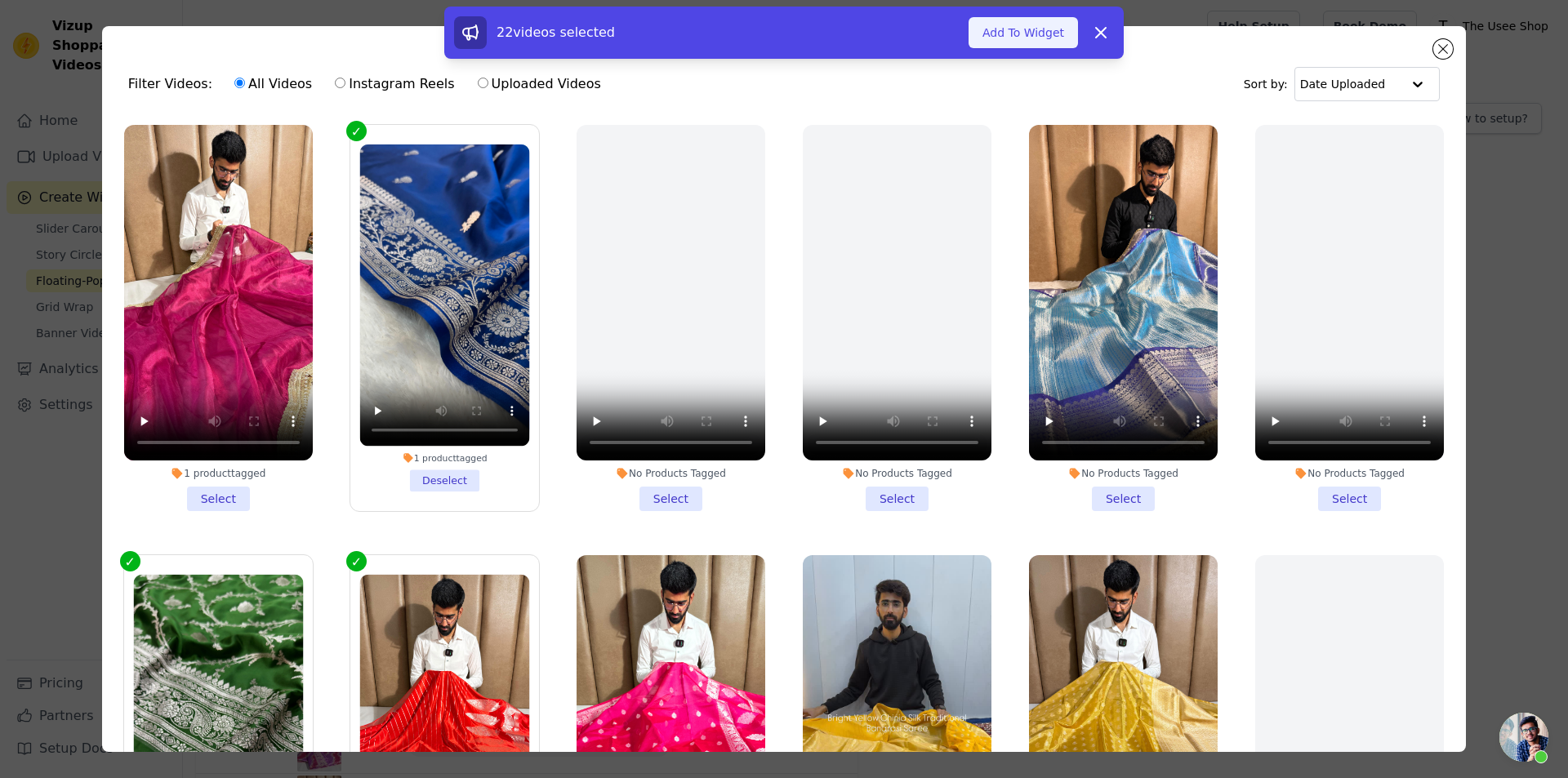
click at [1010, 22] on button "Add To Widget" at bounding box center [1022, 33] width 109 height 31
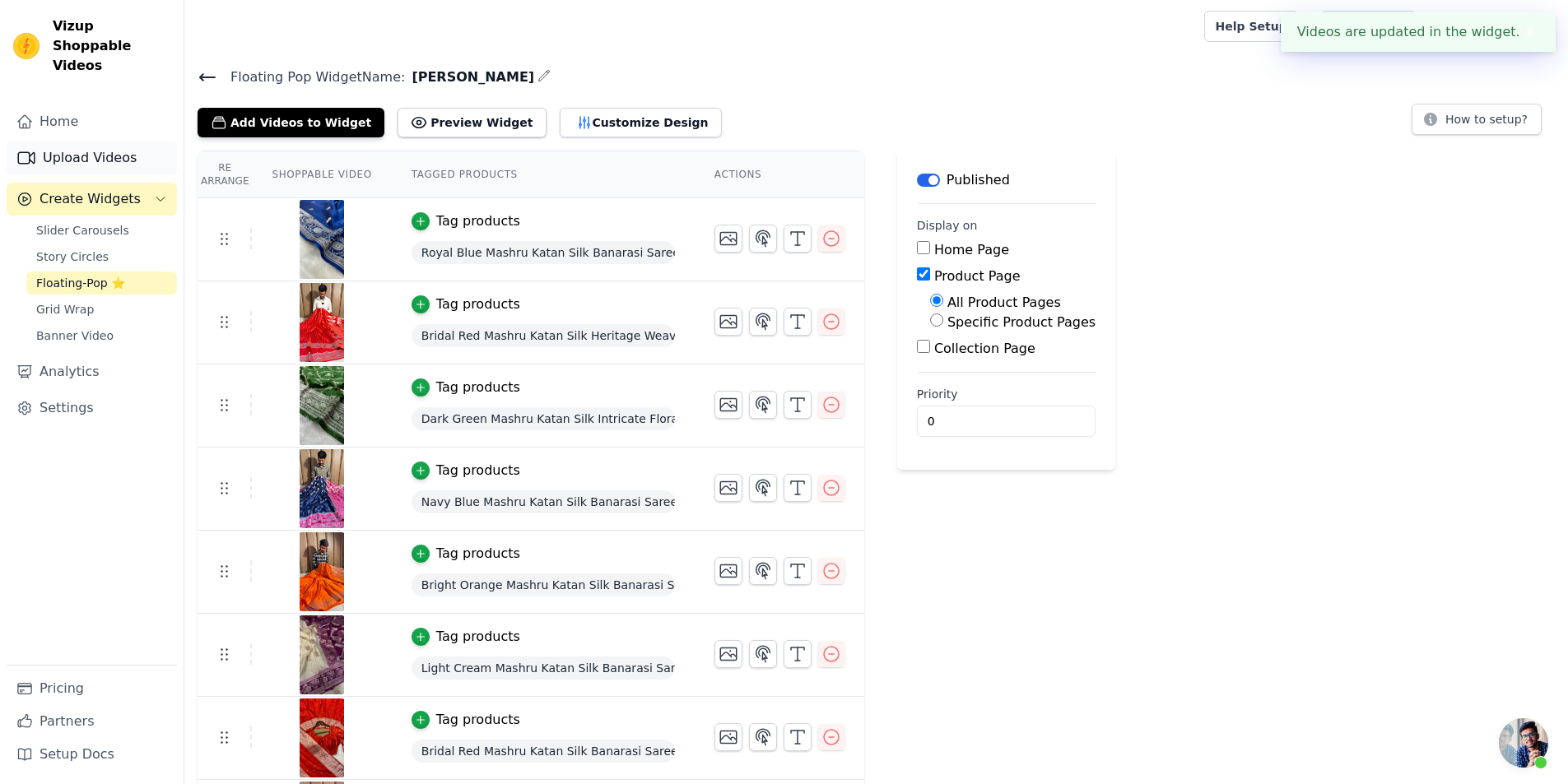
click at [108, 141] on link "Upload Videos" at bounding box center [92, 158] width 170 height 33
